Goal: Task Accomplishment & Management: Use online tool/utility

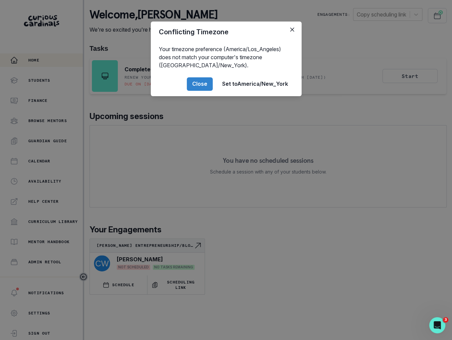
click at [32, 216] on div "Conflicting Timezone Your timezone preference (America/Los_Angeles) does not ma…" at bounding box center [226, 170] width 452 height 340
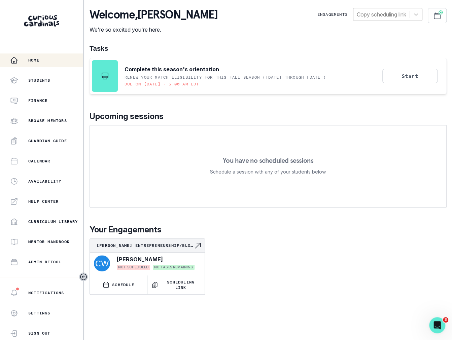
scroll to position [73, 0]
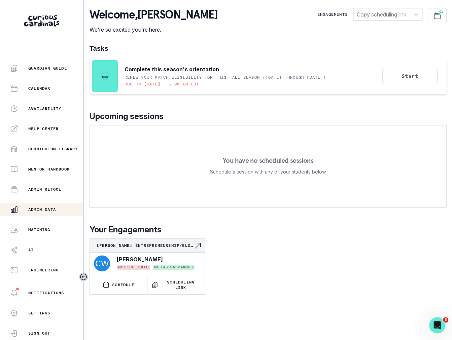
click at [44, 214] on button "Admin Data" at bounding box center [41, 209] width 83 height 13
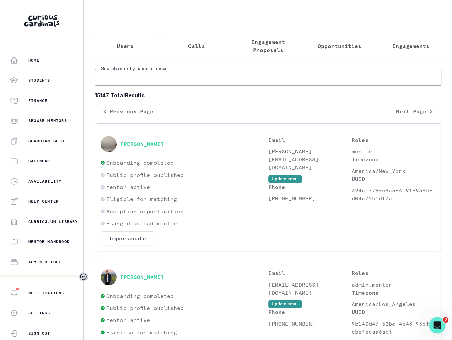
click at [159, 70] on input "Search user by name or email" at bounding box center [268, 77] width 346 height 17
type input "[PERSON_NAME]"
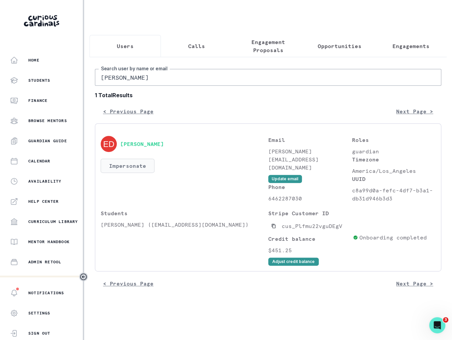
click at [124, 161] on button "Impersonate" at bounding box center [128, 166] width 54 height 14
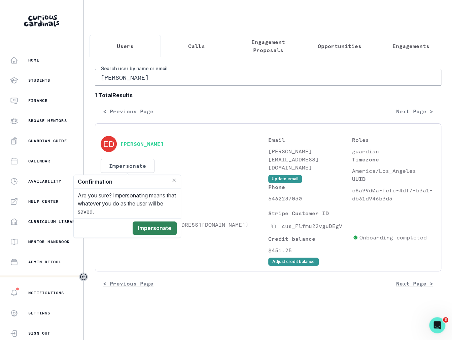
click at [140, 227] on button "Impersonate" at bounding box center [155, 228] width 44 height 13
